Goal: Information Seeking & Learning: Compare options

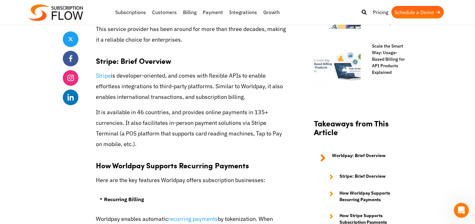
scroll to position [525, 0]
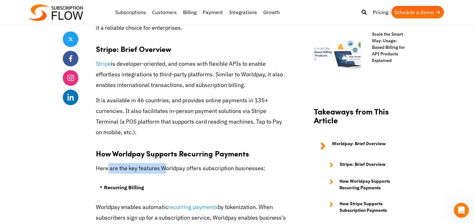
drag, startPoint x: 108, startPoint y: 168, endPoint x: 164, endPoint y: 173, distance: 56.2
click at [164, 173] on p "Here are the key features Worldpay offers subscription businesses:" at bounding box center [192, 168] width 192 height 11
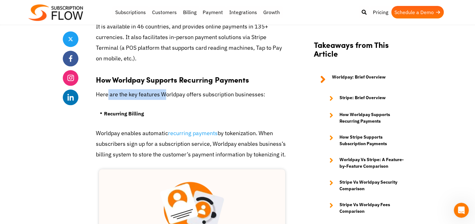
scroll to position [600, 0]
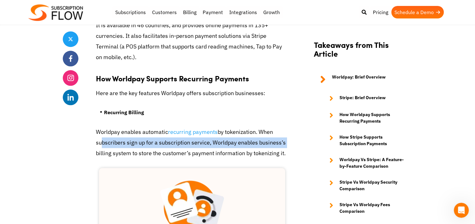
drag, startPoint x: 99, startPoint y: 143, endPoint x: 288, endPoint y: 141, distance: 189.4
drag, startPoint x: 111, startPoint y: 154, endPoint x: 296, endPoint y: 157, distance: 185.0
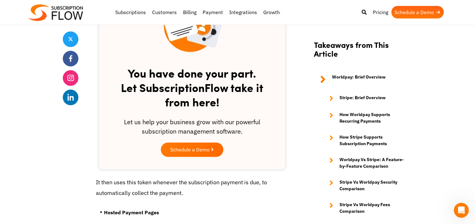
scroll to position [825, 0]
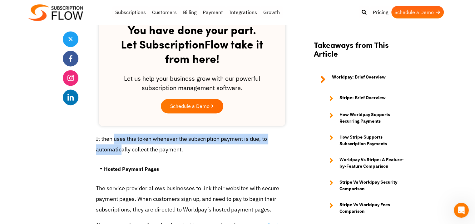
drag, startPoint x: 114, startPoint y: 142, endPoint x: 121, endPoint y: 147, distance: 8.9
click at [121, 147] on p "It then uses this token whenever the subscription payment is due, to automatica…" at bounding box center [192, 143] width 192 height 21
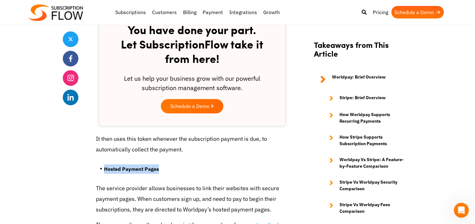
drag, startPoint x: 105, startPoint y: 167, endPoint x: 162, endPoint y: 167, distance: 57.5
click at [162, 167] on li "Hosted Payment Pages" at bounding box center [196, 170] width 184 height 12
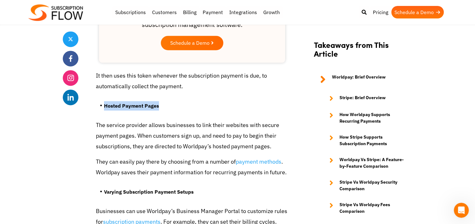
scroll to position [900, 0]
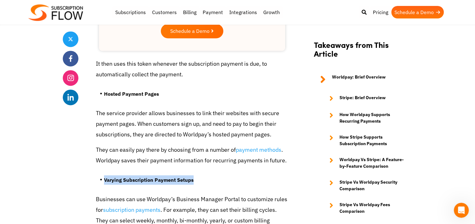
drag, startPoint x: 104, startPoint y: 180, endPoint x: 199, endPoint y: 184, distance: 94.8
click at [199, 184] on li "Varying Subscription Payment Setups" at bounding box center [196, 181] width 184 height 12
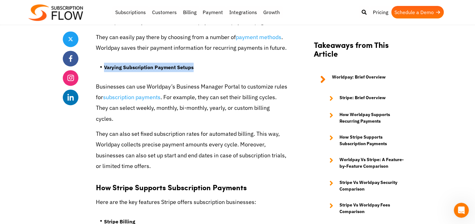
scroll to position [1050, 0]
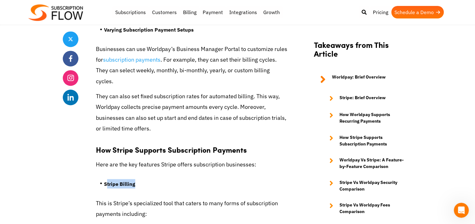
drag, startPoint x: 106, startPoint y: 174, endPoint x: 141, endPoint y: 171, distance: 35.1
click at [141, 179] on li "Stripe Billing" at bounding box center [196, 185] width 184 height 12
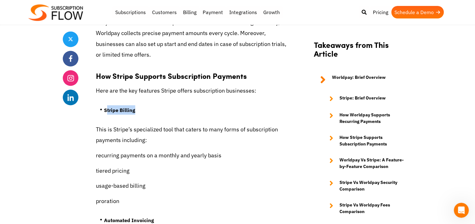
scroll to position [1125, 0]
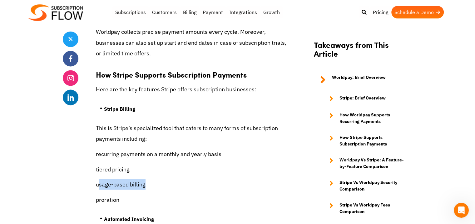
drag, startPoint x: 98, startPoint y: 175, endPoint x: 162, endPoint y: 175, distance: 64.4
click at [162, 179] on p "usage-based billing" at bounding box center [192, 184] width 192 height 11
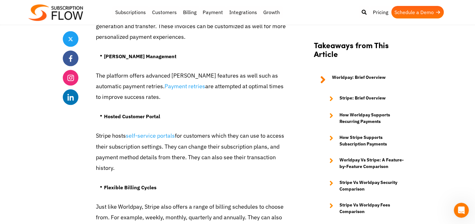
scroll to position [1350, 0]
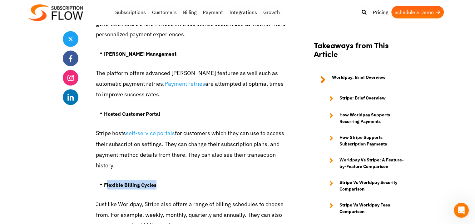
drag, startPoint x: 107, startPoint y: 173, endPoint x: 190, endPoint y: 177, distance: 82.6
click at [190, 180] on li "Flexible Billing Cycles" at bounding box center [196, 186] width 184 height 12
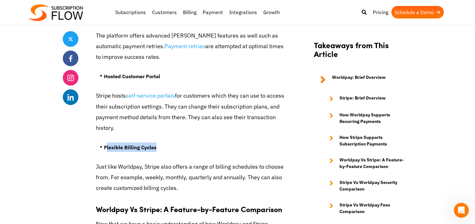
scroll to position [1425, 0]
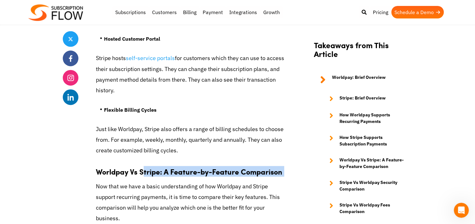
drag, startPoint x: 142, startPoint y: 163, endPoint x: 204, endPoint y: 171, distance: 62.0
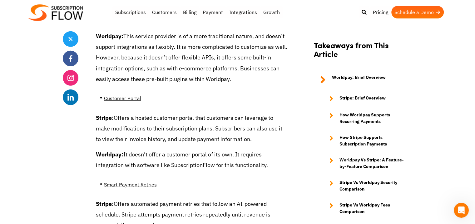
scroll to position [1837, 0]
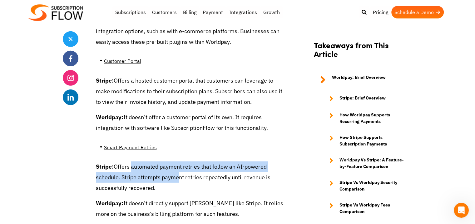
drag, startPoint x: 131, startPoint y: 132, endPoint x: 179, endPoint y: 143, distance: 48.7
click at [179, 161] on p "Stripe: Offers automated payment retries that follow an AI-powered schedule. St…" at bounding box center [192, 177] width 192 height 32
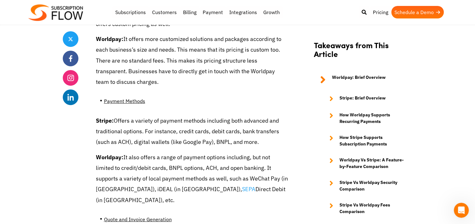
scroll to position [2100, 0]
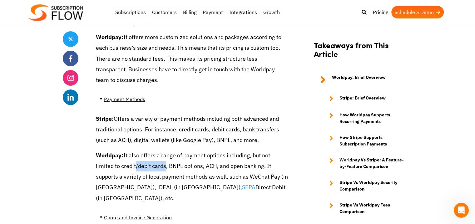
drag, startPoint x: 116, startPoint y: 136, endPoint x: 145, endPoint y: 132, distance: 29.7
click at [145, 150] on p "Worldpay: It also offers a range of payment options including, but not limited …" at bounding box center [192, 176] width 192 height 53
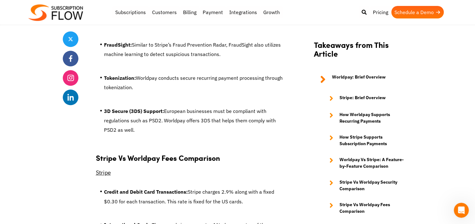
scroll to position [2925, 0]
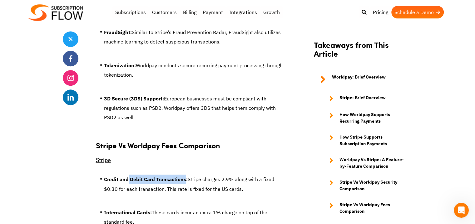
drag, startPoint x: 128, startPoint y: 136, endPoint x: 188, endPoint y: 139, distance: 59.8
click at [188, 176] on strong "Credit and Debit Card Transactions:" at bounding box center [146, 179] width 84 height 6
drag, startPoint x: 240, startPoint y: 136, endPoint x: 268, endPoint y: 135, distance: 28.1
click at [268, 174] on li "Credit and Debit Card Transactions: Stripe charges 2.9% along with a fixed $0.3…" at bounding box center [196, 185] width 184 height 22
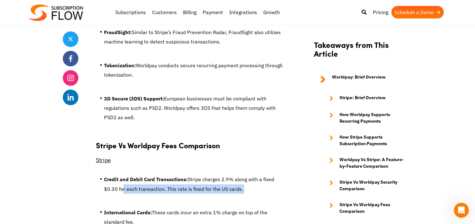
drag, startPoint x: 119, startPoint y: 146, endPoint x: 248, endPoint y: 147, distance: 129.4
click at [248, 174] on li "Credit and Debit Card Transactions: Stripe charges 2.9% along with a fixed $0.3…" at bounding box center [196, 185] width 184 height 22
click at [243, 174] on li "Credit and Debit Card Transactions: Stripe charges 2.9% along with a fixed $0.3…" at bounding box center [196, 185] width 184 height 22
click at [227, 174] on li "Credit and Debit Card Transactions: Stripe charges 2.9% along with a fixed $0.3…" at bounding box center [196, 185] width 184 height 22
drag, startPoint x: 154, startPoint y: 170, endPoint x: 292, endPoint y: 178, distance: 137.7
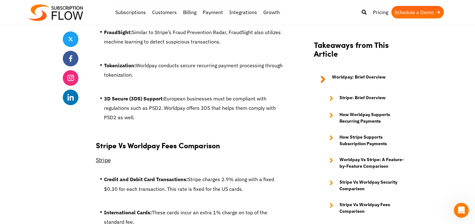
click at [262, 207] on li "International Cards: These cards incur an extra 1% charge on top of the standar…" at bounding box center [196, 218] width 184 height 22
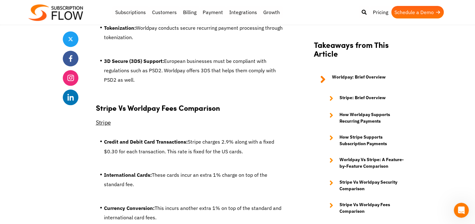
drag, startPoint x: 165, startPoint y: 165, endPoint x: 282, endPoint y: 177, distance: 117.8
click at [282, 203] on li "Currency Conversion: This incurs another extra 1% on top of the standard and in…" at bounding box center [196, 214] width 184 height 22
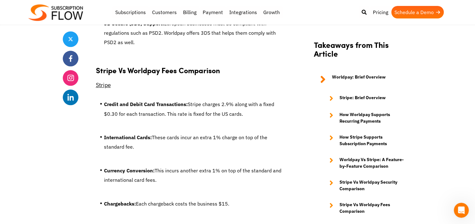
drag, startPoint x: 137, startPoint y: 162, endPoint x: 239, endPoint y: 160, distance: 102.2
click at [239, 199] on li "Chargebacks: Each chargeback costs the business $15." at bounding box center [196, 205] width 184 height 12
click at [198, 199] on li "Chargebacks: Each chargeback costs the business $15." at bounding box center [196, 205] width 184 height 12
drag, startPoint x: 189, startPoint y: 163, endPoint x: 232, endPoint y: 163, distance: 42.8
click at [232, 199] on li "Chargebacks: Each chargeback costs the business $15." at bounding box center [196, 205] width 184 height 12
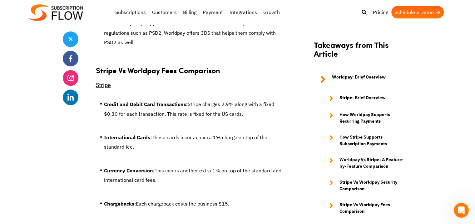
drag, startPoint x: 165, startPoint y: 162, endPoint x: 255, endPoint y: 160, distance: 90.3
click at [255, 199] on li "Chargebacks: Each chargeback costs the business $15." at bounding box center [196, 205] width 184 height 12
drag, startPoint x: 148, startPoint y: 185, endPoint x: 285, endPoint y: 184, distance: 136.9
click at [285, 222] on li "Instant Transfers: Each instant payout costs 1% of the total transaction amount." at bounding box center [196, 228] width 184 height 12
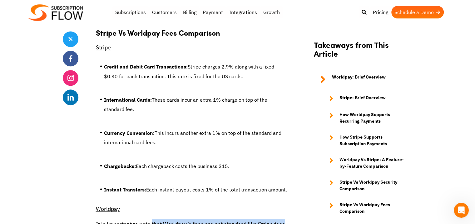
drag, startPoint x: 154, startPoint y: 183, endPoint x: 280, endPoint y: 178, distance: 125.7
drag, startPoint x: 109, startPoint y: 196, endPoint x: 282, endPoint y: 191, distance: 172.9
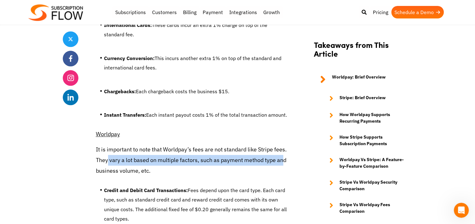
scroll to position [3112, 0]
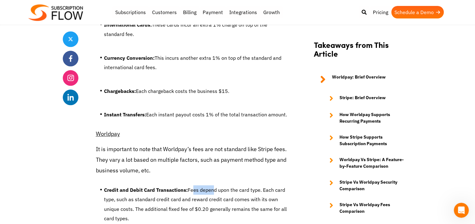
drag, startPoint x: 196, startPoint y: 148, endPoint x: 216, endPoint y: 151, distance: 20.5
click at [216, 185] on li "Credit and Debit Card Transactions: Fees depend upon the card type. Each card t…" at bounding box center [196, 205] width 184 height 41
drag, startPoint x: 136, startPoint y: 156, endPoint x: 190, endPoint y: 158, distance: 53.8
click at [191, 185] on li "Credit and Debit Card Transactions: Fees depend upon the card type. Each card t…" at bounding box center [196, 205] width 184 height 41
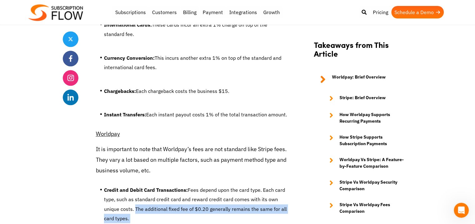
drag, startPoint x: 136, startPoint y: 168, endPoint x: 266, endPoint y: 174, distance: 130.7
click at [266, 185] on li "Credit and Debit Card Transactions: Fees depend upon the card type. Each card t…" at bounding box center [196, 205] width 184 height 41
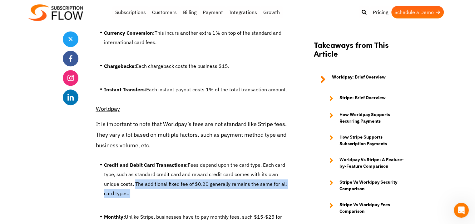
scroll to position [3150, 0]
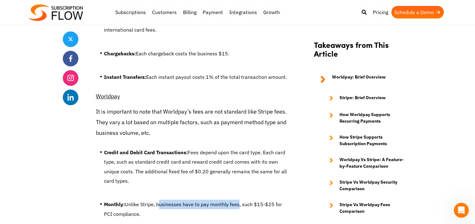
drag, startPoint x: 161, startPoint y: 164, endPoint x: 240, endPoint y: 167, distance: 78.5
click at [239, 199] on li "Monthly: Unlike Stripe, businesses have to pay monthly fees, such $15-$25 for P…" at bounding box center [196, 210] width 184 height 22
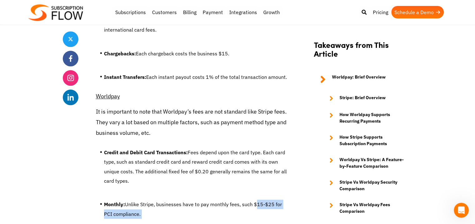
drag, startPoint x: 255, startPoint y: 164, endPoint x: 269, endPoint y: 173, distance: 16.4
click at [269, 199] on li "Monthly: Unlike Stripe, businesses have to pay monthly fees, such $15-$25 for P…" at bounding box center [196, 210] width 184 height 22
drag, startPoint x: 154, startPoint y: 196, endPoint x: 287, endPoint y: 202, distance: 133.6
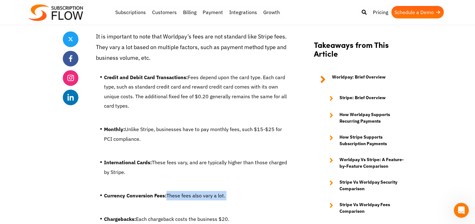
drag, startPoint x: 171, startPoint y: 153, endPoint x: 251, endPoint y: 152, distance: 79.7
click at [251, 191] on li "Currency Conversion Fees: These fees also vary a lot." at bounding box center [196, 197] width 184 height 12
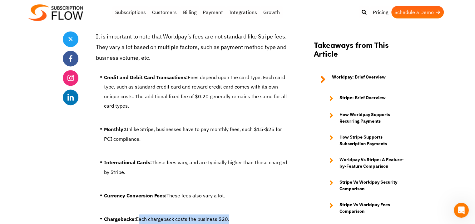
drag, startPoint x: 141, startPoint y: 179, endPoint x: 258, endPoint y: 179, distance: 117.2
click at [258, 214] on li "Chargebacks: Each chargeback costs the business $20." at bounding box center [196, 220] width 184 height 12
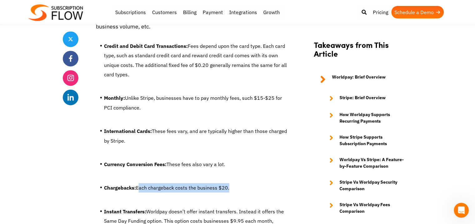
scroll to position [3300, 0]
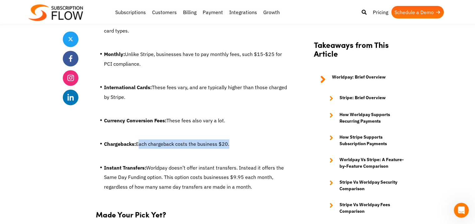
drag, startPoint x: 151, startPoint y: 126, endPoint x: 187, endPoint y: 154, distance: 46.6
click at [187, 158] on ul "Instant Transfers: Worldpay doesn’t offer instant transfers. Instead it offers …" at bounding box center [192, 179] width 192 height 42
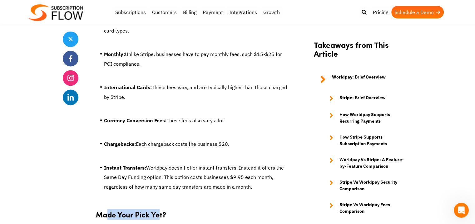
drag, startPoint x: 117, startPoint y: 174, endPoint x: 160, endPoint y: 174, distance: 43.1
click at [160, 209] on strong "Made Your Pick Yet?" at bounding box center [131, 214] width 70 height 11
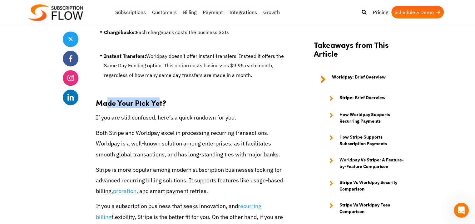
scroll to position [3412, 0]
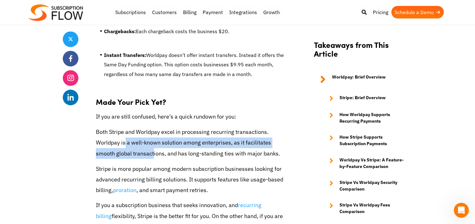
drag, startPoint x: 125, startPoint y: 100, endPoint x: 126, endPoint y: 122, distance: 21.9
click at [131, 127] on p "Both Stripe and Worldpay excel in processing recurring transactions. Worldpay i…" at bounding box center [192, 143] width 192 height 32
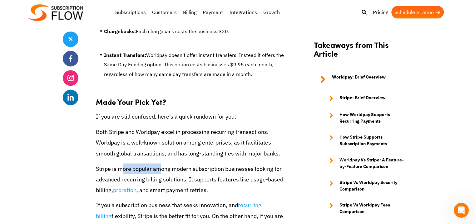
drag, startPoint x: 122, startPoint y: 127, endPoint x: 158, endPoint y: 130, distance: 36.1
click at [158, 163] on p "Stripe is more popular among modern subscription businesses looking for advance…" at bounding box center [192, 179] width 192 height 32
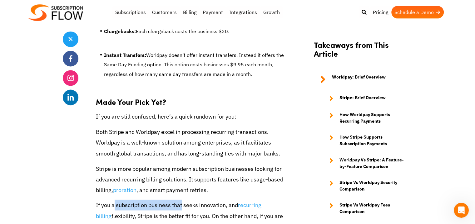
drag, startPoint x: 114, startPoint y: 163, endPoint x: 180, endPoint y: 162, distance: 65.9
click at [180, 199] on p "If you a subscription business that seeks innovation, and recurring billing fle…" at bounding box center [192, 220] width 192 height 43
drag, startPoint x: 195, startPoint y: 175, endPoint x: 211, endPoint y: 177, distance: 16.0
click at [211, 199] on p "If you a subscription business that seeks innovation, and recurring billing fle…" at bounding box center [192, 220] width 192 height 43
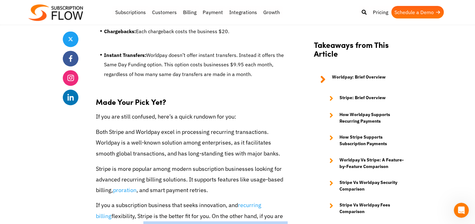
drag, startPoint x: 131, startPoint y: 184, endPoint x: 273, endPoint y: 180, distance: 142.2
click at [273, 199] on p "If you a subscription business that seeks innovation, and recurring billing fle…" at bounding box center [192, 220] width 192 height 43
drag, startPoint x: 110, startPoint y: 194, endPoint x: 141, endPoint y: 197, distance: 31.3
click at [141, 199] on p "If you a subscription business that seeks innovation, and recurring billing fle…" at bounding box center [192, 220] width 192 height 43
drag, startPoint x: 148, startPoint y: 194, endPoint x: 245, endPoint y: 195, distance: 96.6
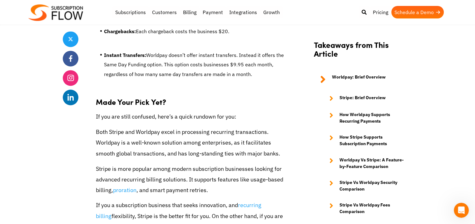
click at [245, 199] on p "If you a subscription business that seeks innovation, and recurring billing fle…" at bounding box center [192, 220] width 192 height 43
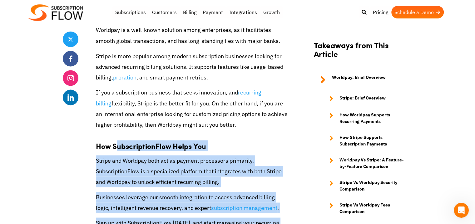
drag, startPoint x: 115, startPoint y: 105, endPoint x: 173, endPoint y: 190, distance: 103.0
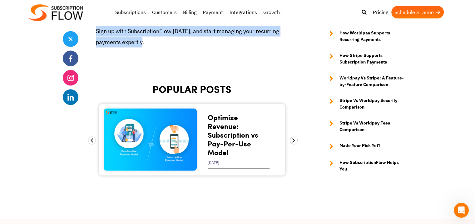
scroll to position [3787, 0]
